Goal: Task Accomplishment & Management: Complete application form

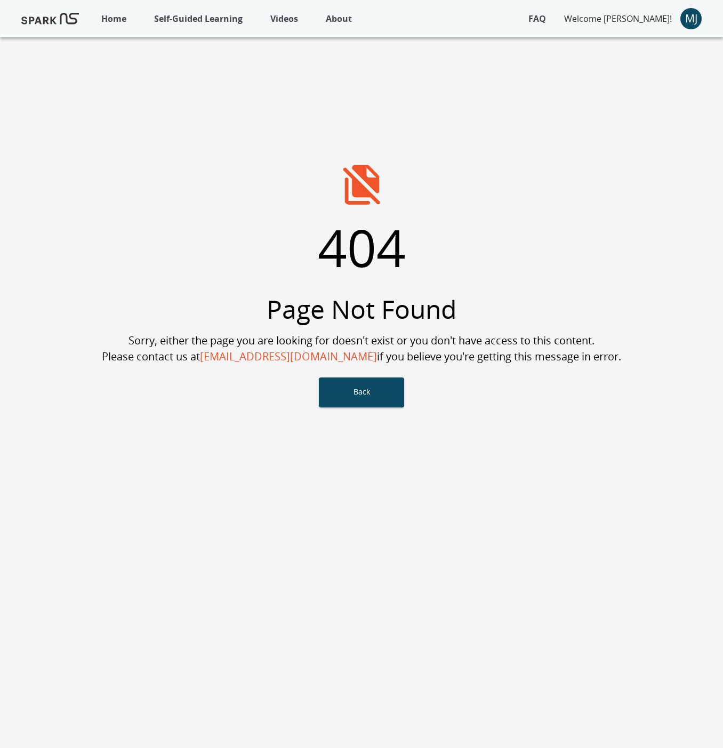
click at [197, 15] on p "Self-Guided Learning" at bounding box center [198, 18] width 88 height 13
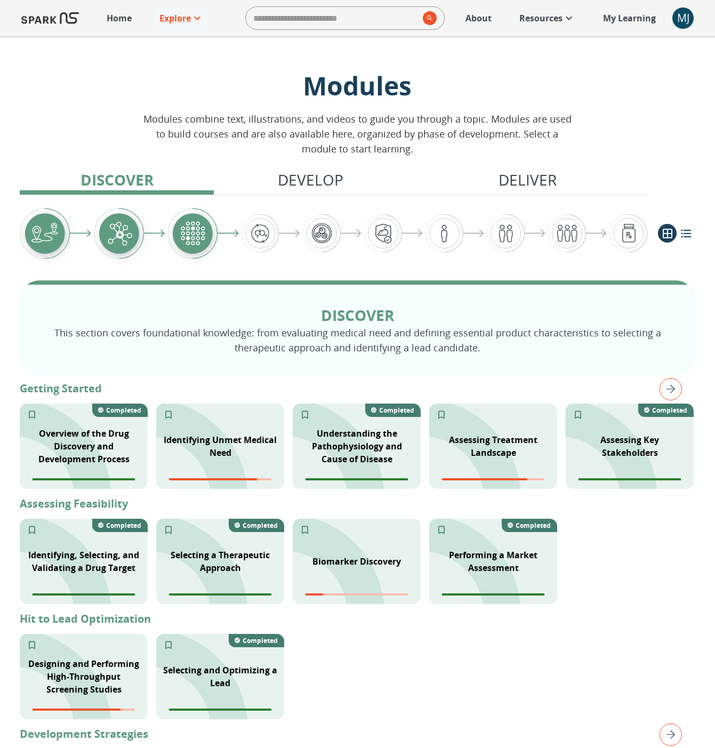
click at [679, 23] on div "MJ" at bounding box center [682, 17] width 21 height 21
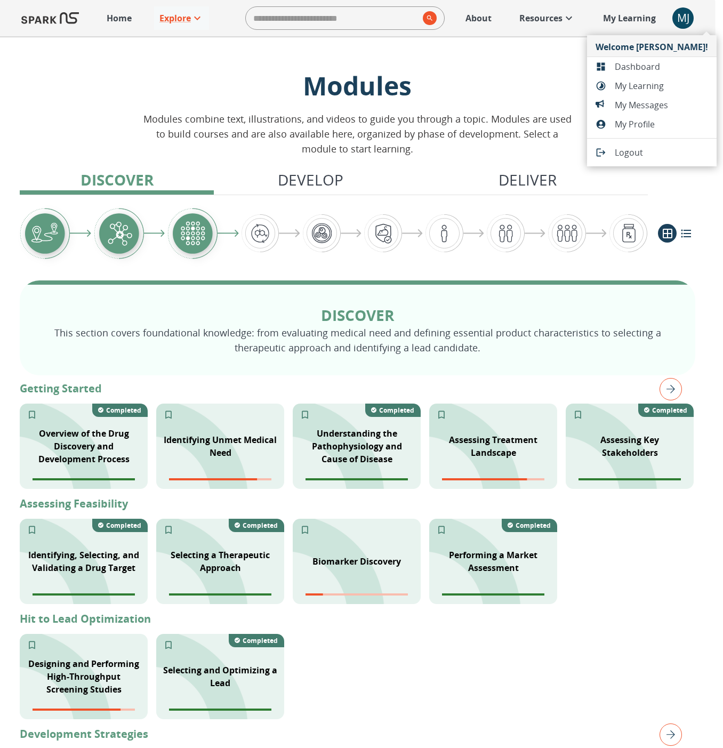
click at [650, 64] on span "Dashboard" at bounding box center [660, 66] width 93 height 13
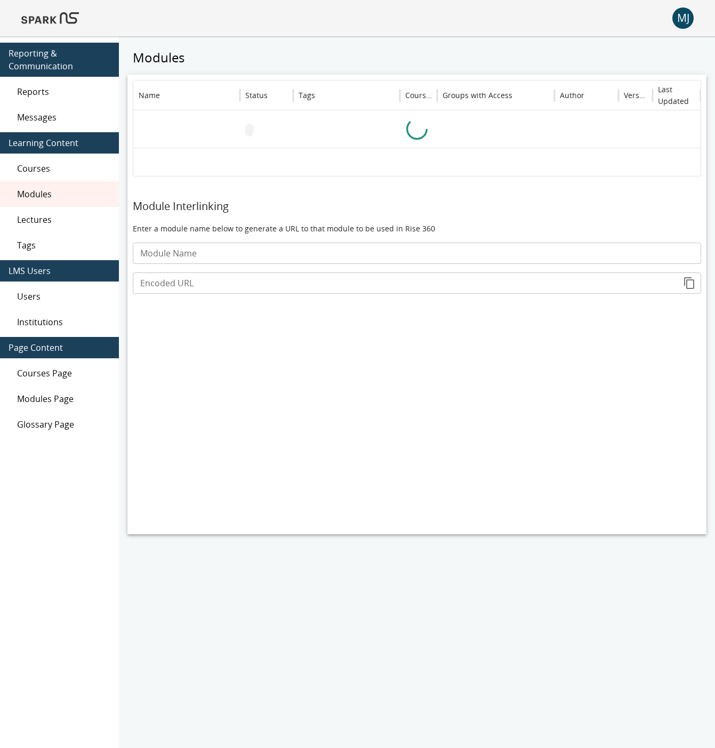
click at [38, 302] on div "Users" at bounding box center [59, 296] width 119 height 26
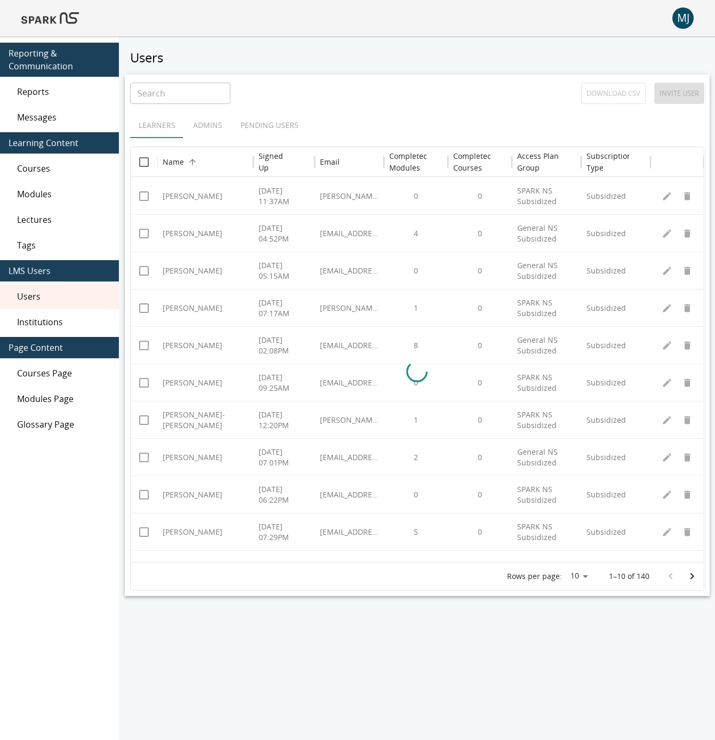
click at [687, 578] on icon "Go to next page" at bounding box center [691, 576] width 13 height 13
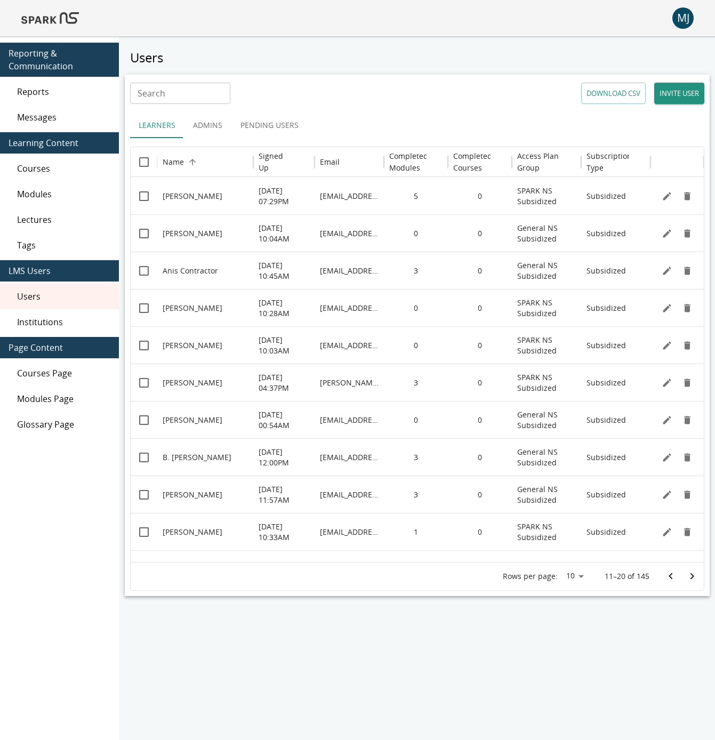
click at [673, 99] on button "INVITE USER" at bounding box center [679, 93] width 50 height 21
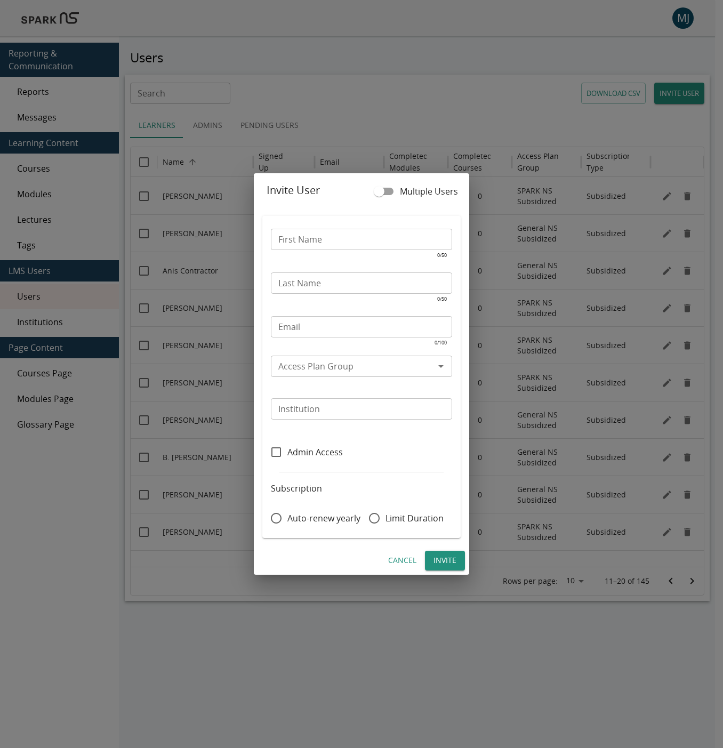
click at [393, 560] on button "Cancel" at bounding box center [402, 560] width 37 height 20
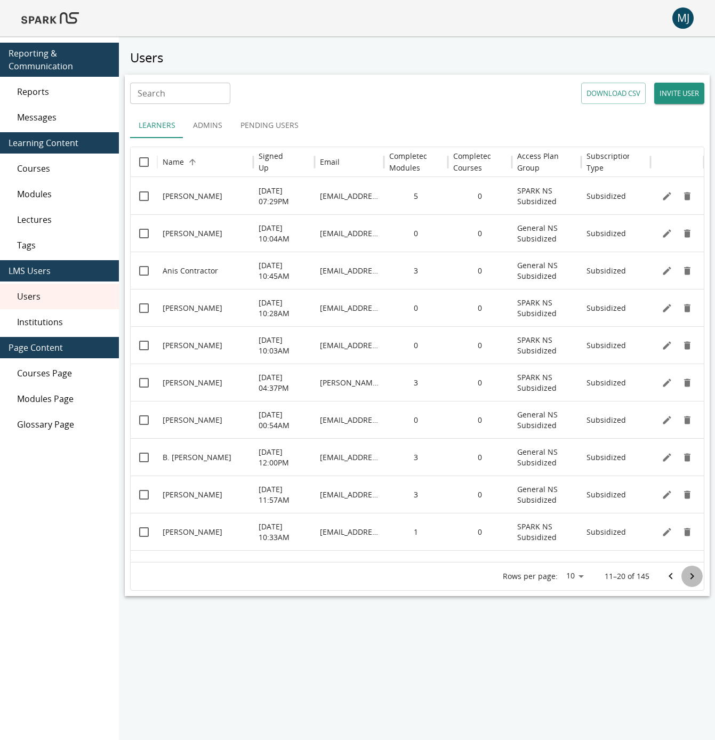
click at [686, 582] on icon "Go to next page" at bounding box center [691, 576] width 13 height 13
click at [687, 582] on icon "Go to next page" at bounding box center [691, 576] width 13 height 13
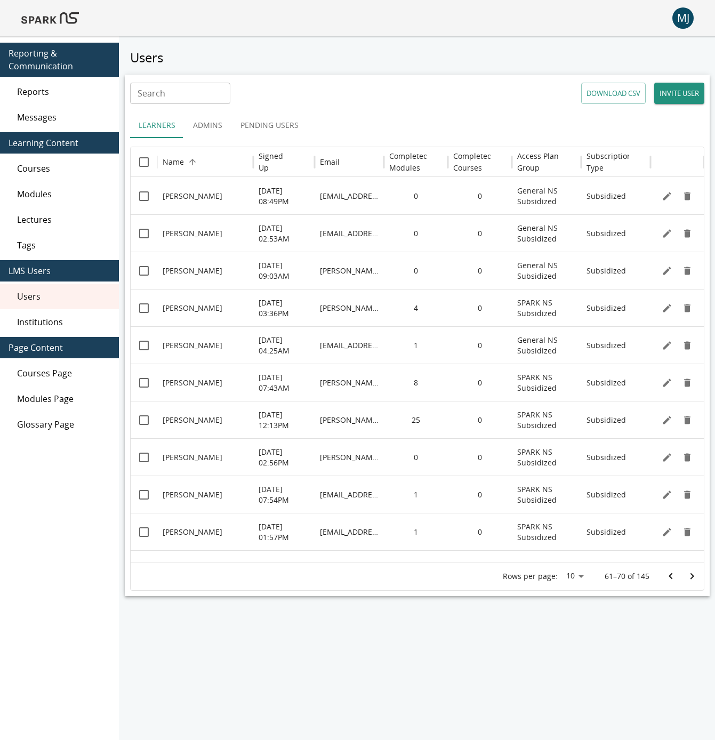
click at [687, 582] on icon "Go to next page" at bounding box center [691, 576] width 13 height 13
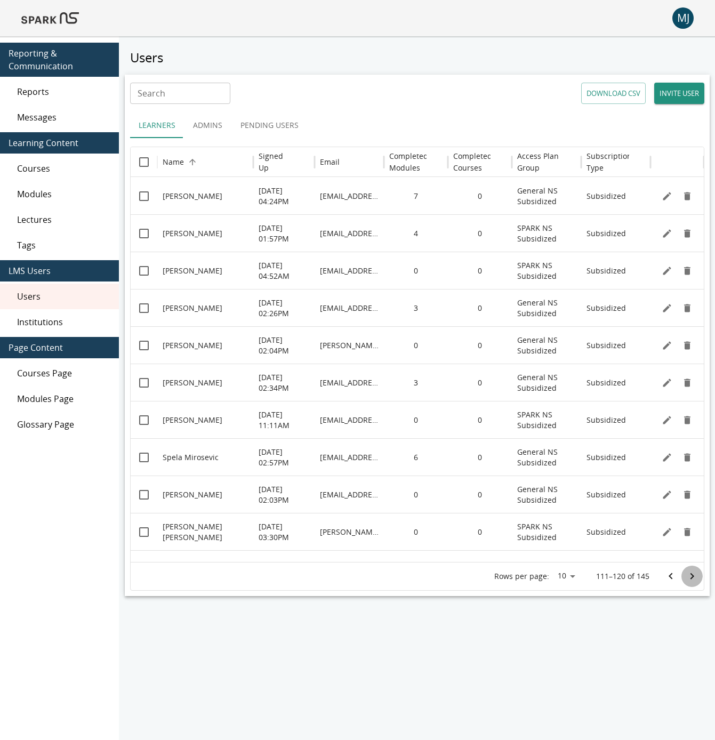
click at [687, 582] on icon "Go to next page" at bounding box center [691, 576] width 13 height 13
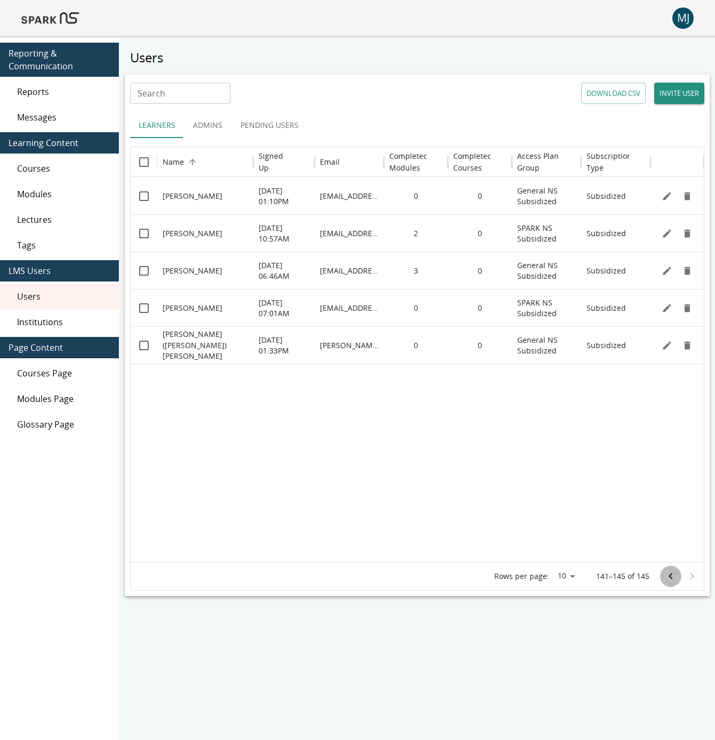
click at [671, 582] on icon "Go to previous page" at bounding box center [670, 576] width 13 height 13
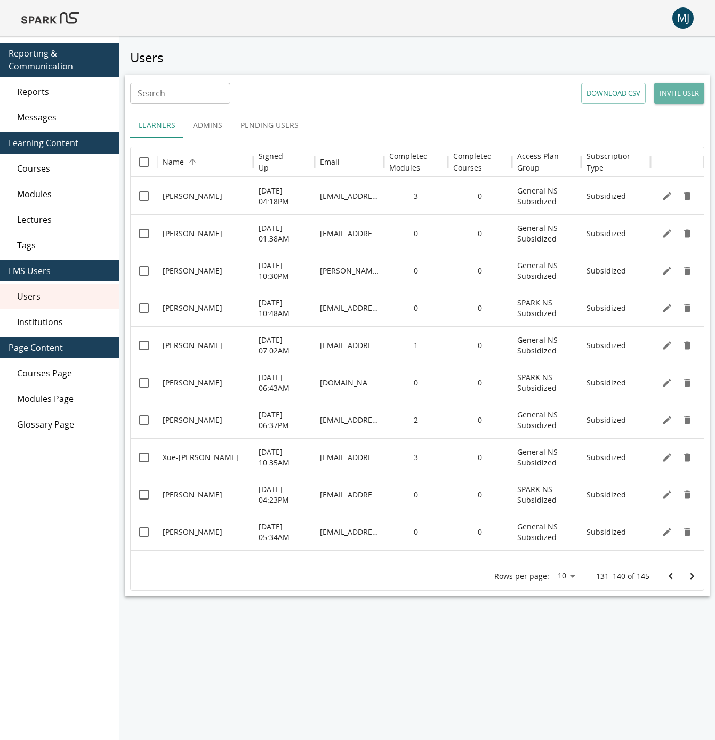
click at [688, 86] on button "INVITE USER" at bounding box center [679, 93] width 50 height 21
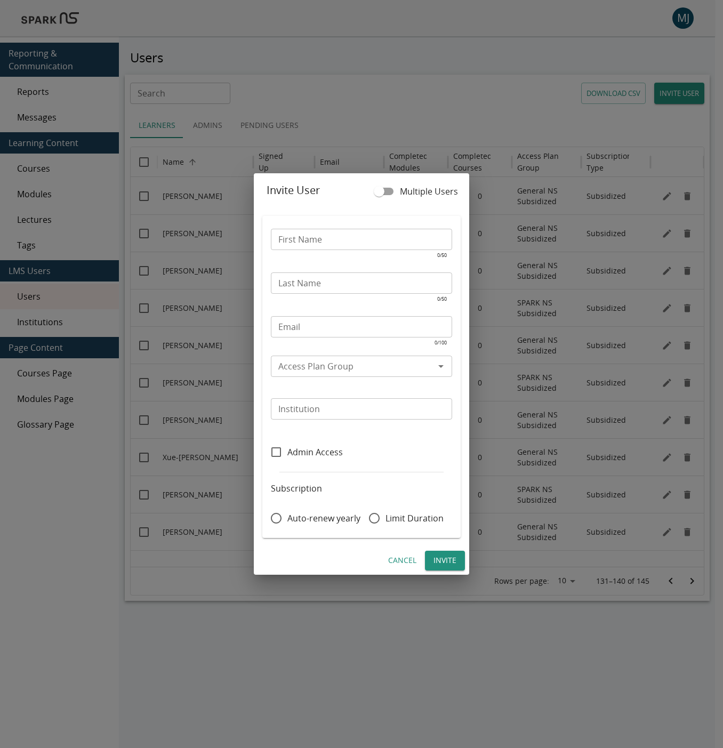
click at [305, 241] on input "First Name" at bounding box center [361, 239] width 181 height 21
type input "******"
click at [337, 280] on input "Last Name" at bounding box center [361, 282] width 181 height 21
type input "*******"
click at [311, 331] on input "Email" at bounding box center [361, 326] width 181 height 21
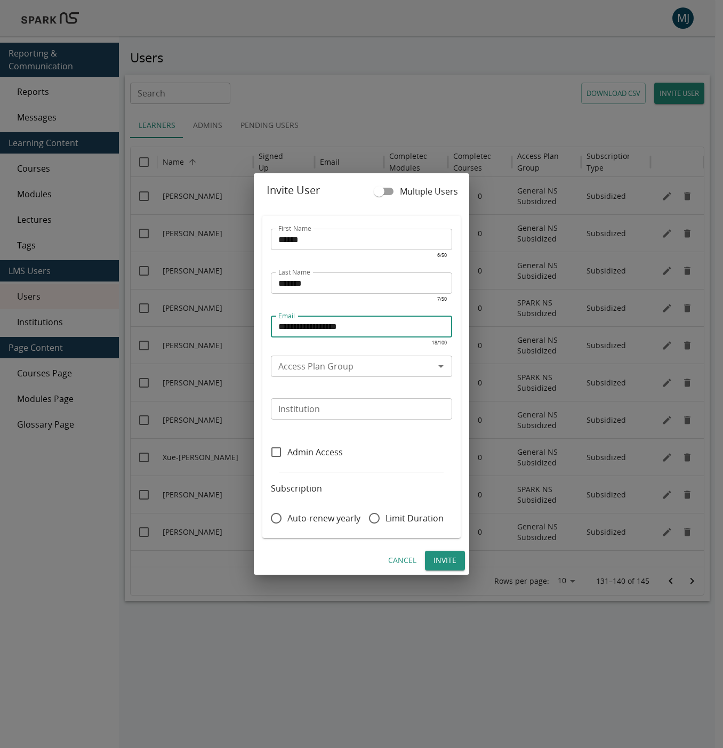
click at [326, 381] on p "​" at bounding box center [361, 384] width 166 height 11
type input "**********"
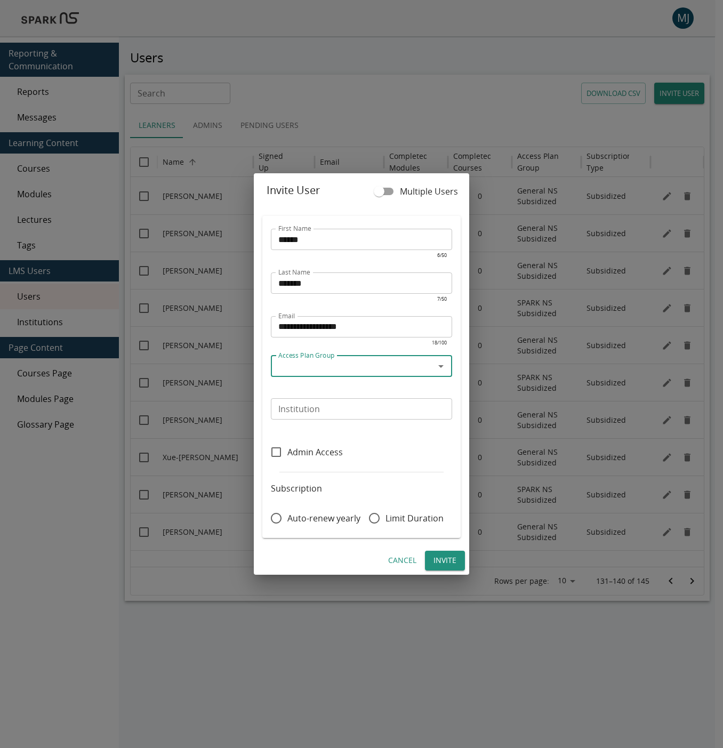
click at [327, 371] on input "Access Plan Group" at bounding box center [352, 366] width 157 height 15
click at [359, 392] on li "SPARK NS Subsidized" at bounding box center [361, 390] width 180 height 19
type input "**********"
click at [330, 411] on input "Institution" at bounding box center [360, 408] width 173 height 15
click at [395, 366] on input "**********" at bounding box center [352, 366] width 157 height 15
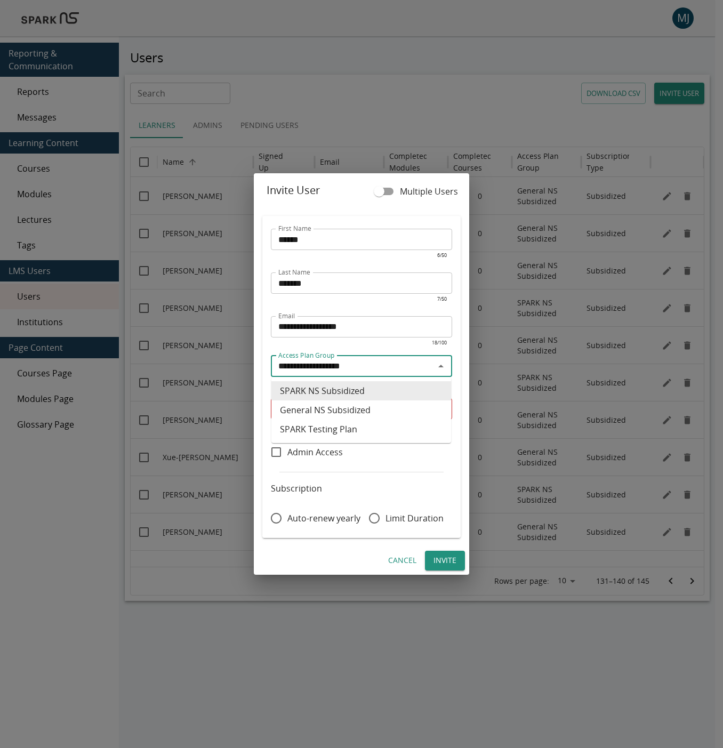
click at [344, 386] on li "SPARK NS Subsidized" at bounding box center [361, 390] width 180 height 19
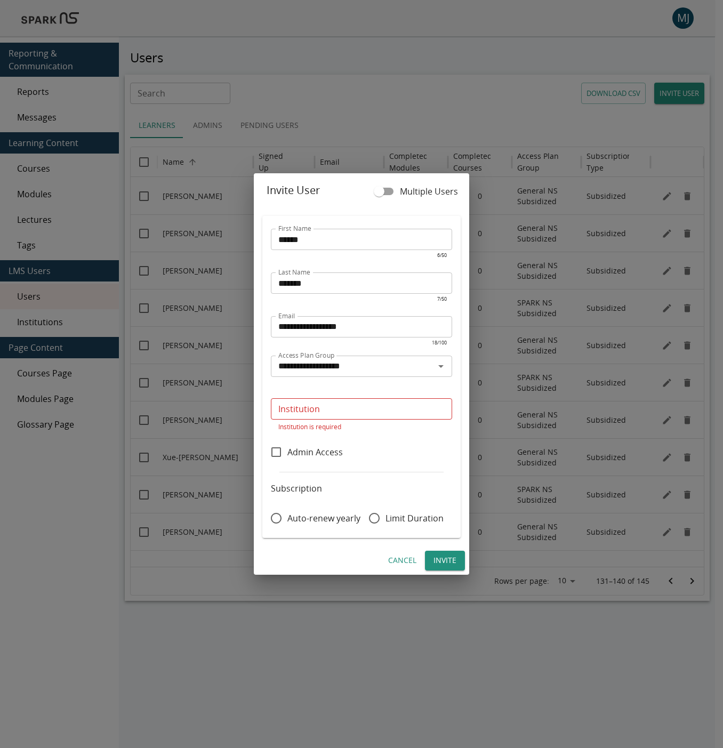
click at [324, 409] on input "Institution" at bounding box center [360, 408] width 173 height 15
click at [308, 431] on li "SPARK NS" at bounding box center [361, 433] width 180 height 19
type input "********"
click at [444, 563] on button "Invite" at bounding box center [445, 560] width 40 height 20
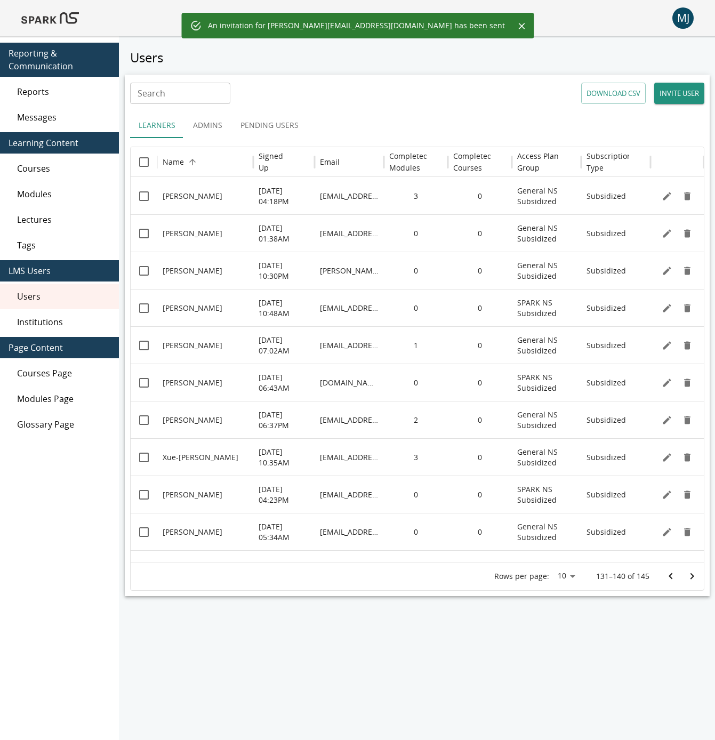
scroll to position [20, 0]
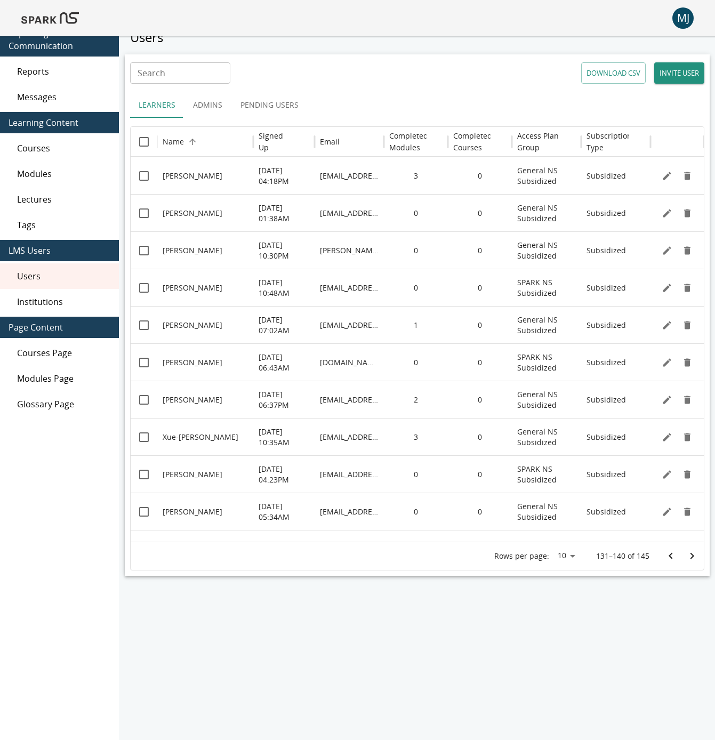
click at [689, 562] on icon "Go to next page" at bounding box center [691, 555] width 13 height 13
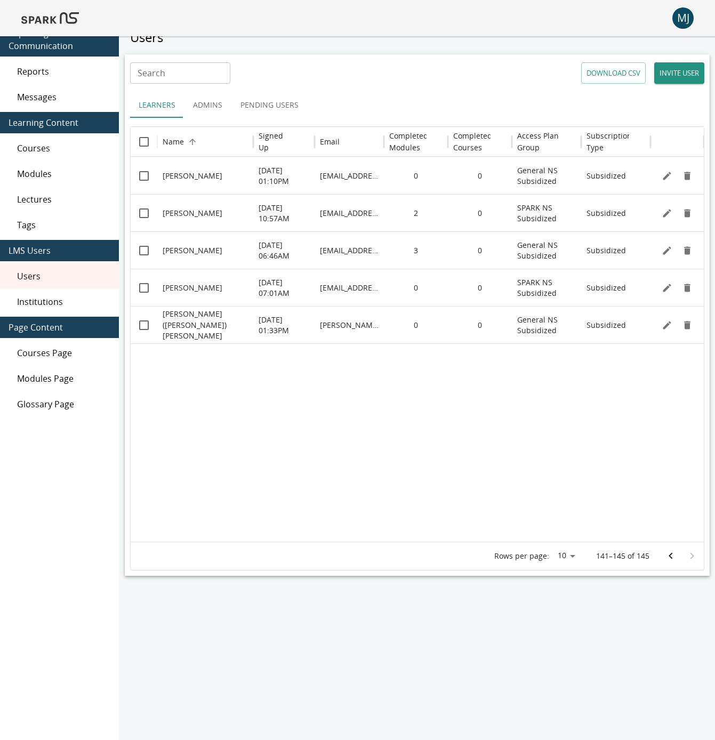
click at [671, 558] on icon "Go to previous page" at bounding box center [670, 555] width 13 height 13
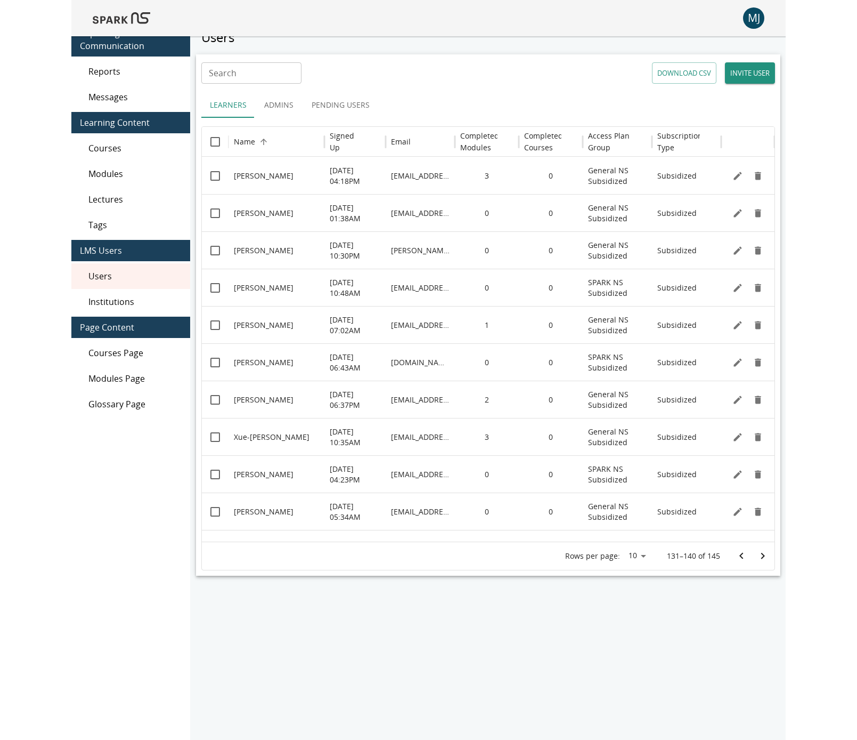
scroll to position [0, 0]
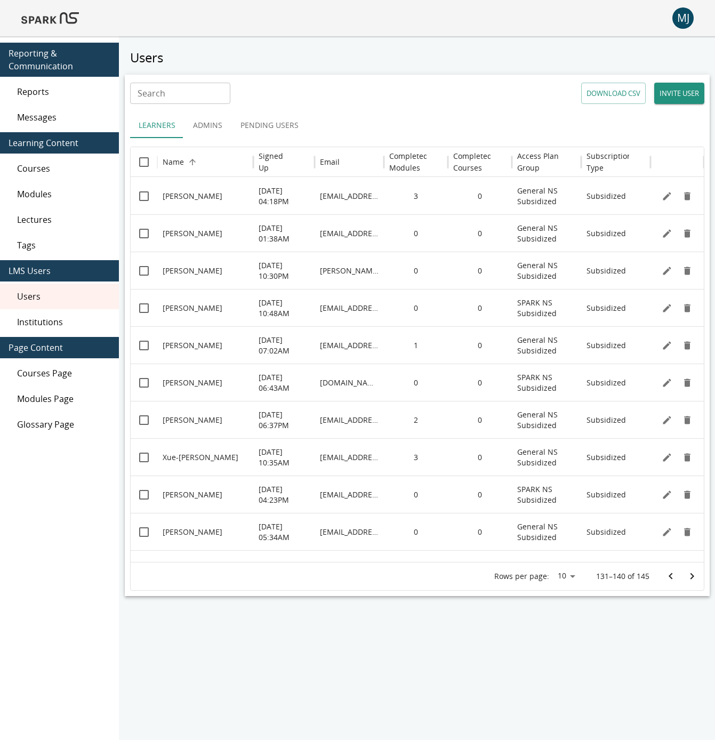
click at [56, 27] on img at bounding box center [50, 18] width 58 height 26
